Goal: Task Accomplishment & Management: Use online tool/utility

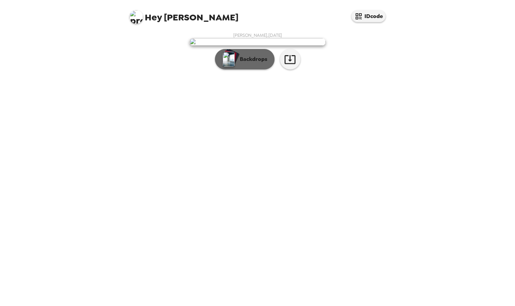
click at [244, 69] on button "Backdrops" at bounding box center [245, 59] width 60 height 20
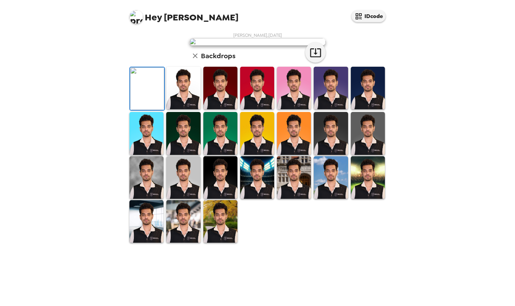
scroll to position [107, 0]
click at [258, 155] on img at bounding box center [257, 133] width 34 height 43
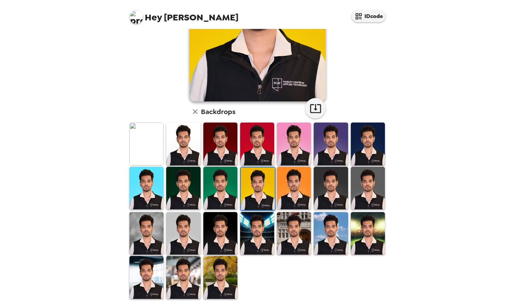
scroll to position [106, 0]
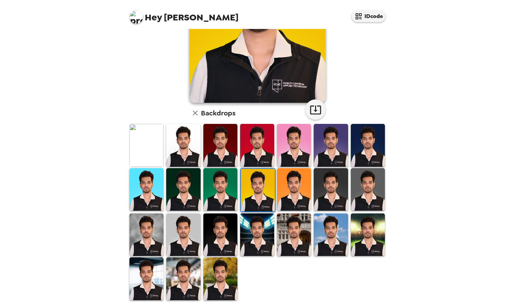
click at [297, 184] on img at bounding box center [294, 189] width 34 height 43
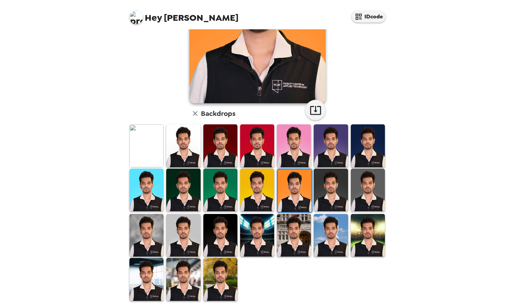
scroll to position [0, 0]
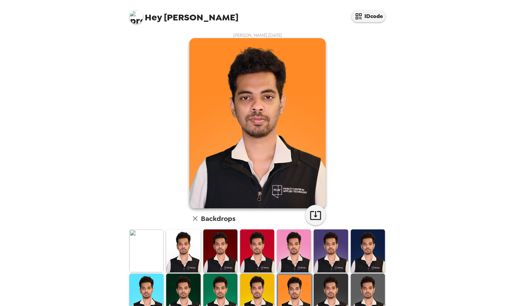
click at [151, 253] on img at bounding box center [146, 250] width 34 height 43
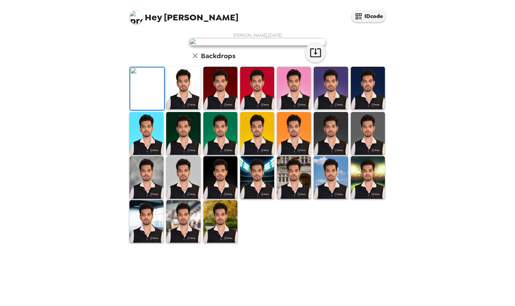
click at [177, 109] on img at bounding box center [183, 88] width 34 height 43
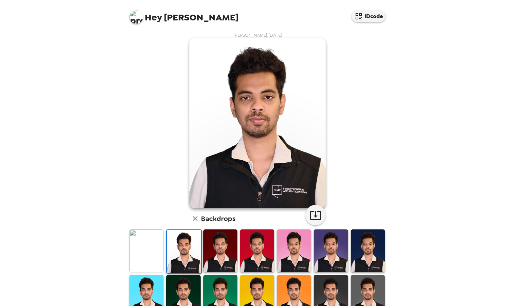
click at [220, 252] on img at bounding box center [220, 250] width 34 height 43
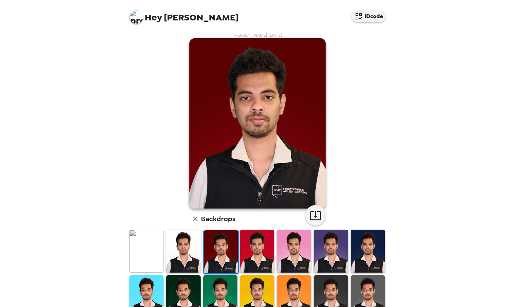
click at [251, 249] on img at bounding box center [257, 250] width 34 height 43
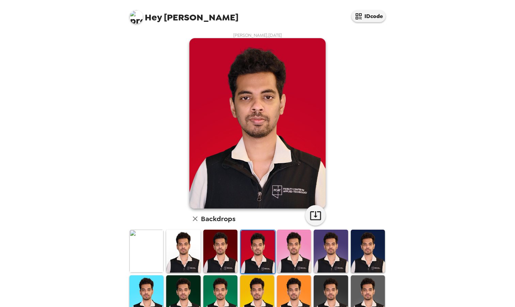
click at [283, 253] on img at bounding box center [294, 250] width 34 height 43
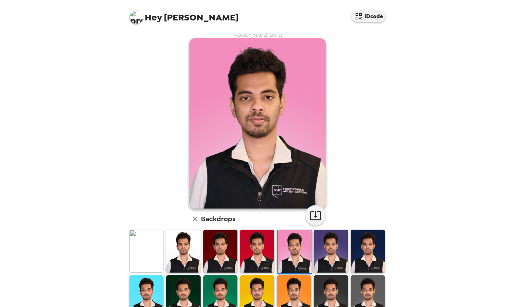
click at [329, 247] on img at bounding box center [331, 250] width 34 height 43
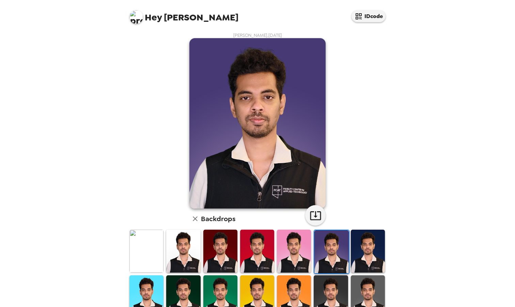
click at [364, 248] on img at bounding box center [368, 250] width 34 height 43
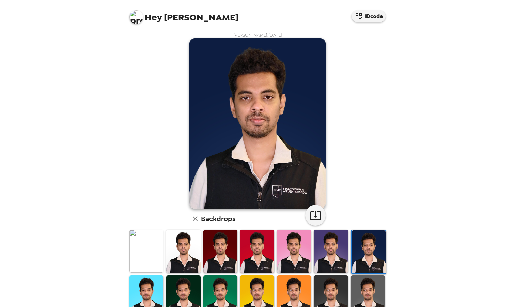
scroll to position [106, 0]
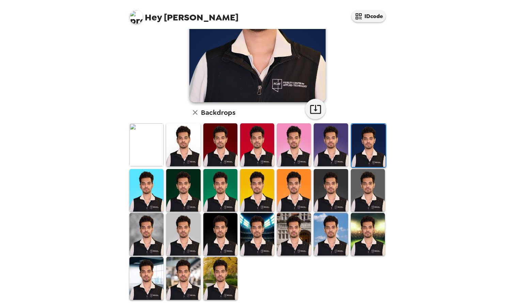
click at [212, 271] on img at bounding box center [220, 278] width 34 height 43
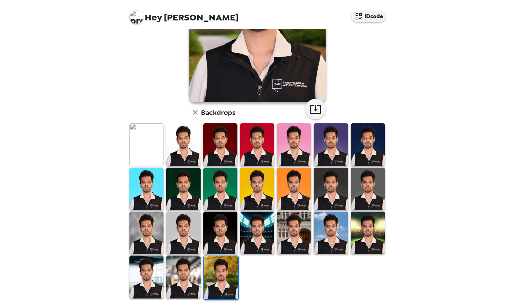
click at [173, 285] on img at bounding box center [183, 276] width 34 height 43
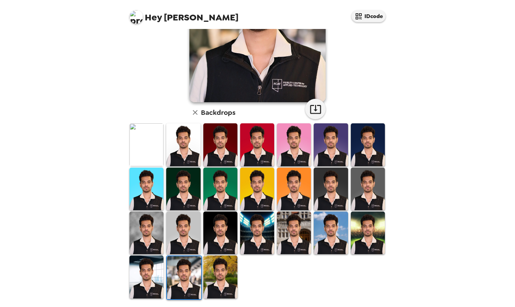
click at [152, 271] on img at bounding box center [146, 276] width 34 height 43
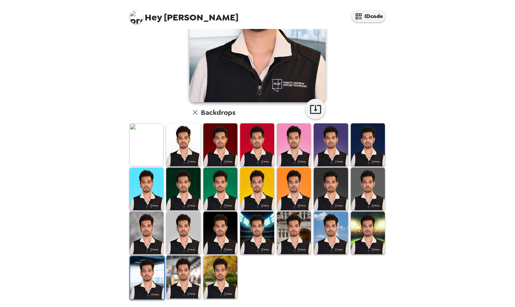
scroll to position [105, 0]
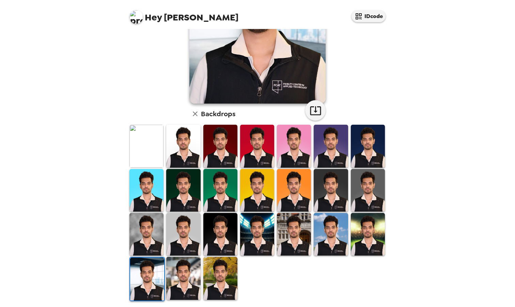
click at [353, 229] on img at bounding box center [368, 234] width 34 height 43
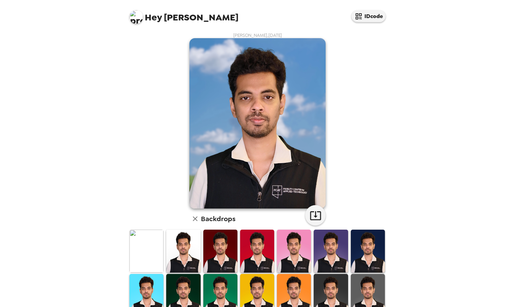
drag, startPoint x: 0, startPoint y: 0, endPoint x: 225, endPoint y: 252, distance: 337.4
click at [225, 252] on img at bounding box center [220, 250] width 34 height 43
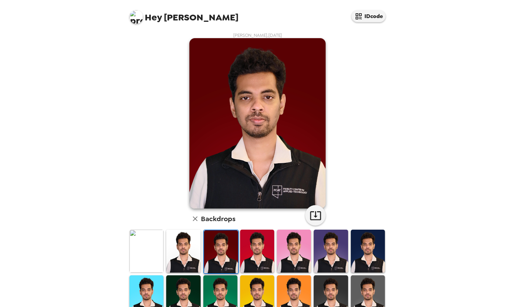
click at [179, 249] on img at bounding box center [183, 250] width 34 height 43
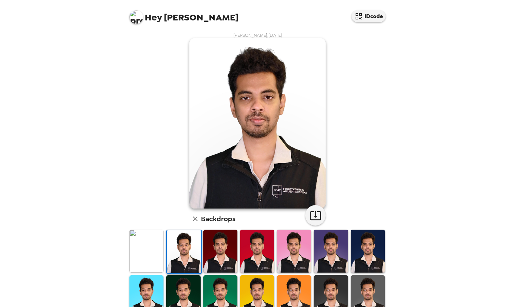
click at [255, 262] on img at bounding box center [257, 250] width 34 height 43
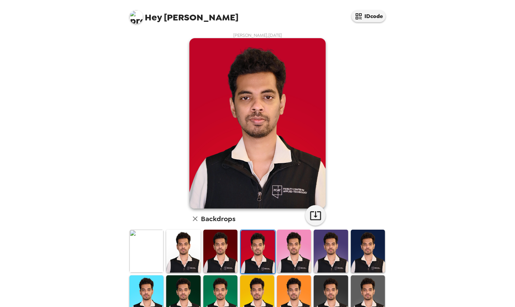
click at [289, 258] on img at bounding box center [294, 250] width 34 height 43
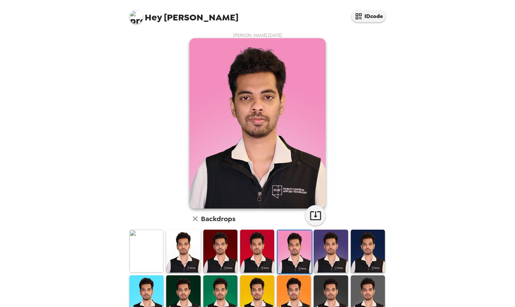
scroll to position [95, 0]
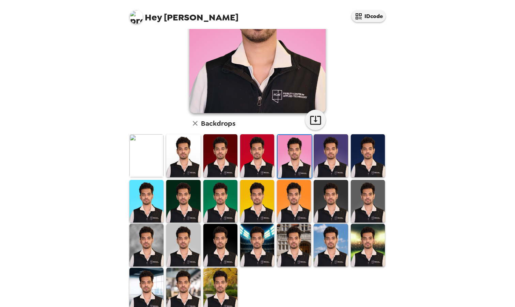
click at [248, 241] on img at bounding box center [257, 245] width 34 height 43
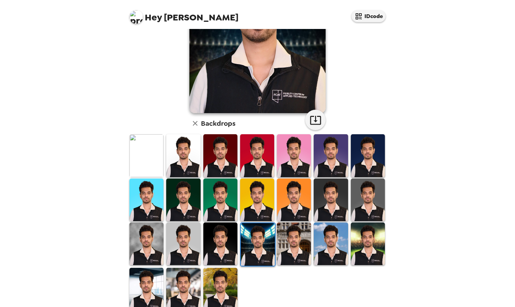
click at [226, 242] on img at bounding box center [220, 243] width 34 height 43
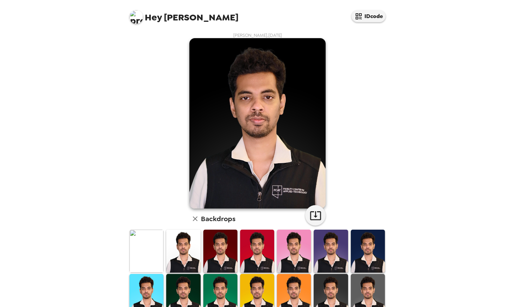
scroll to position [106, 0]
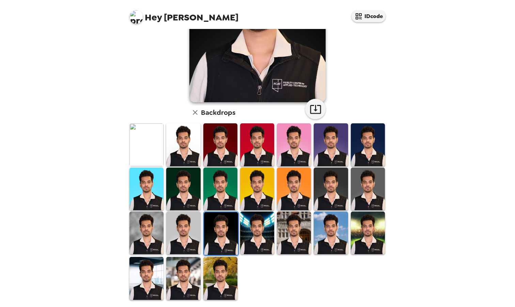
click at [184, 233] on img at bounding box center [183, 232] width 34 height 43
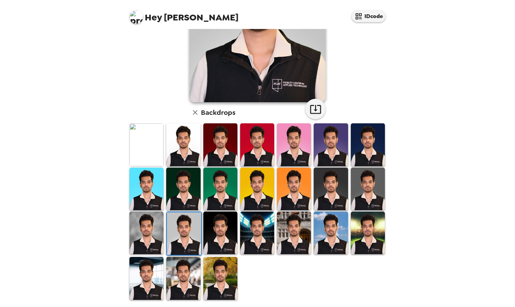
scroll to position [105, 0]
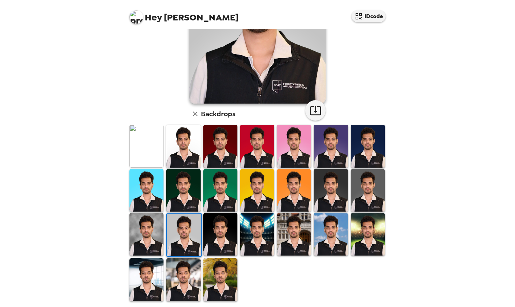
click at [172, 279] on img at bounding box center [183, 279] width 34 height 43
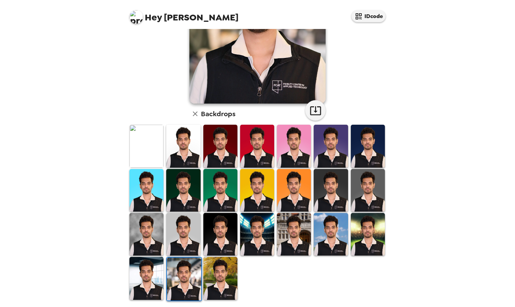
click at [289, 227] on img at bounding box center [294, 234] width 34 height 43
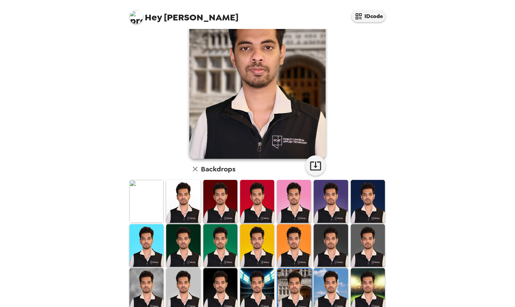
scroll to position [106, 0]
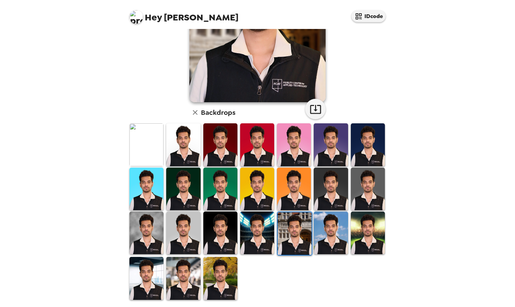
click at [145, 274] on img at bounding box center [146, 278] width 34 height 43
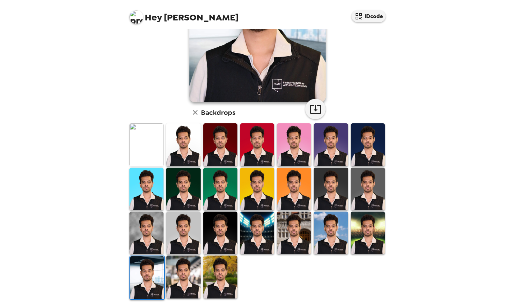
click at [358, 160] on img at bounding box center [368, 144] width 34 height 43
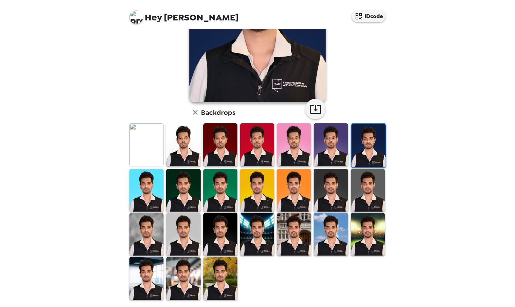
scroll to position [105, 0]
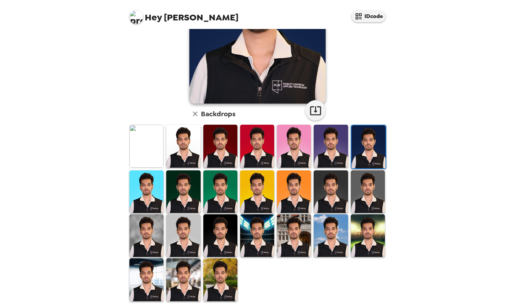
click at [191, 205] on img at bounding box center [183, 191] width 34 height 43
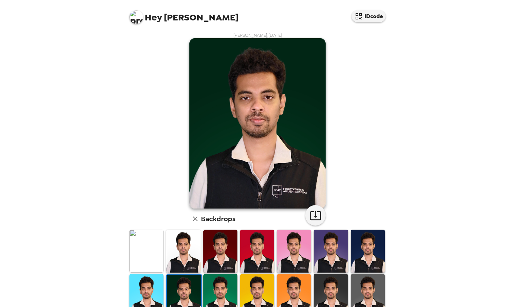
scroll to position [106, 0]
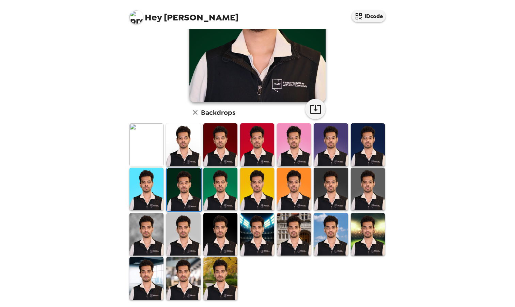
click at [372, 144] on img at bounding box center [368, 144] width 34 height 43
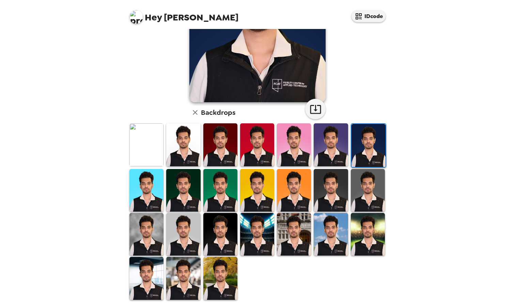
click at [216, 191] on img at bounding box center [220, 190] width 34 height 43
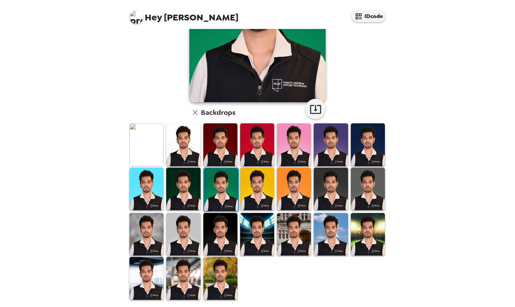
click at [260, 200] on img at bounding box center [257, 189] width 34 height 43
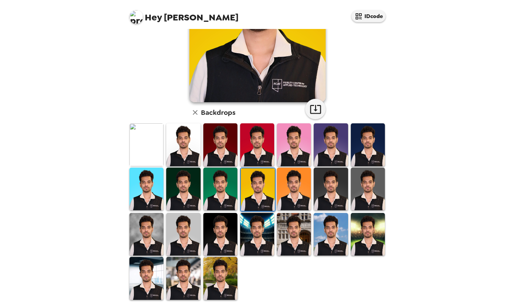
scroll to position [105, 0]
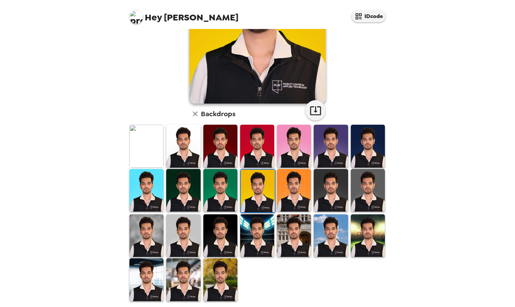
click at [295, 196] on img at bounding box center [294, 190] width 34 height 43
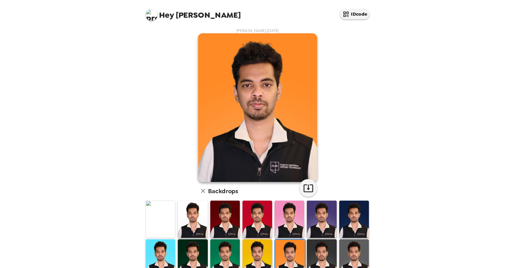
scroll to position [106, 0]
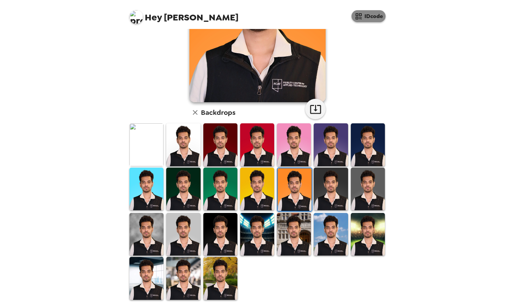
click at [368, 18] on button "IDcode" at bounding box center [368, 16] width 34 height 12
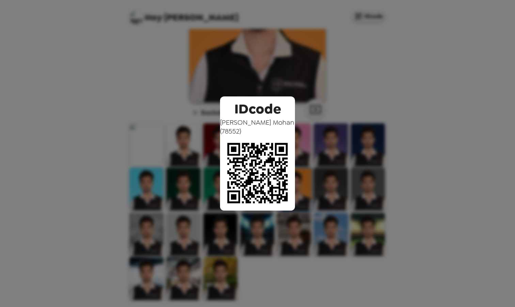
click at [314, 113] on div "IDcode Raj Kumar Mohan ( 78552 )" at bounding box center [257, 153] width 515 height 307
